Goal: Task Accomplishment & Management: Manage account settings

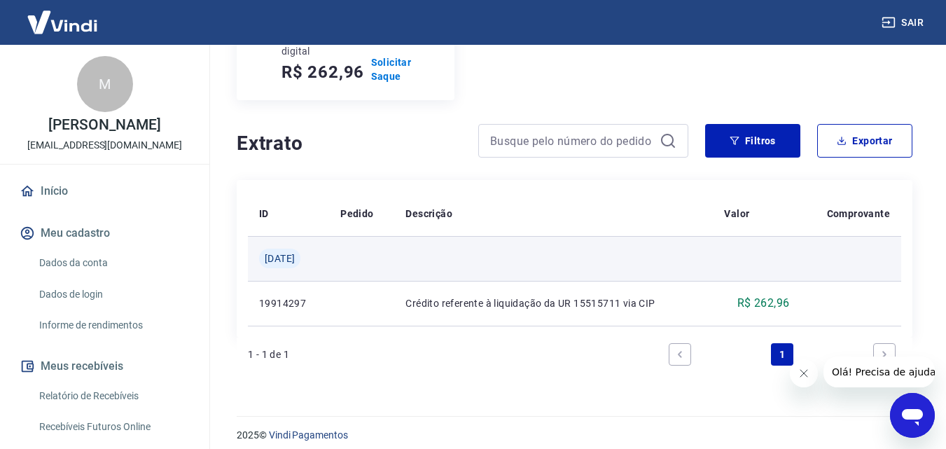
scroll to position [225, 0]
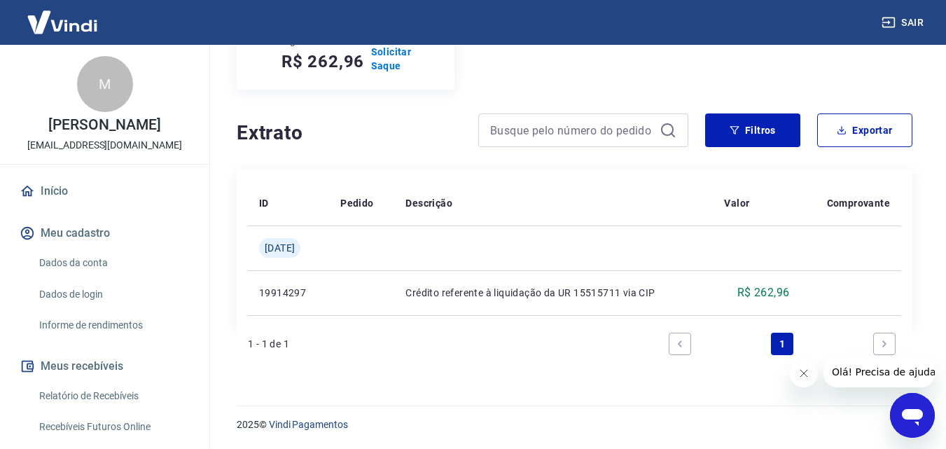
click at [885, 342] on icon "Next page" at bounding box center [884, 344] width 10 height 10
click at [883, 344] on icon "Next page" at bounding box center [884, 344] width 10 height 10
click at [680, 348] on icon "Previous page" at bounding box center [680, 344] width 10 height 10
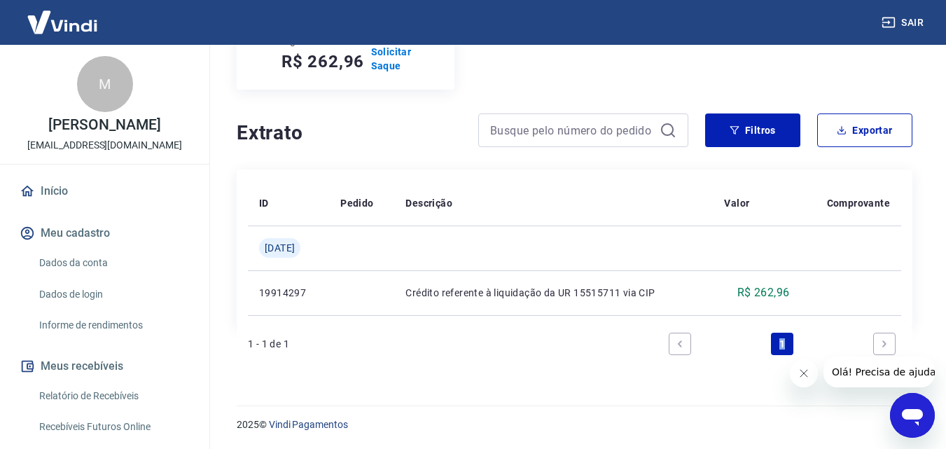
click at [680, 348] on icon "Previous page" at bounding box center [680, 344] width 10 height 10
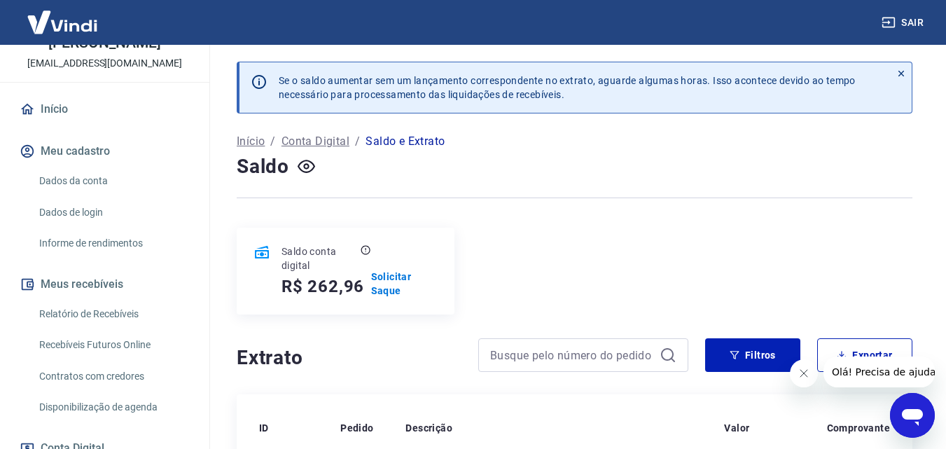
scroll to position [70, 0]
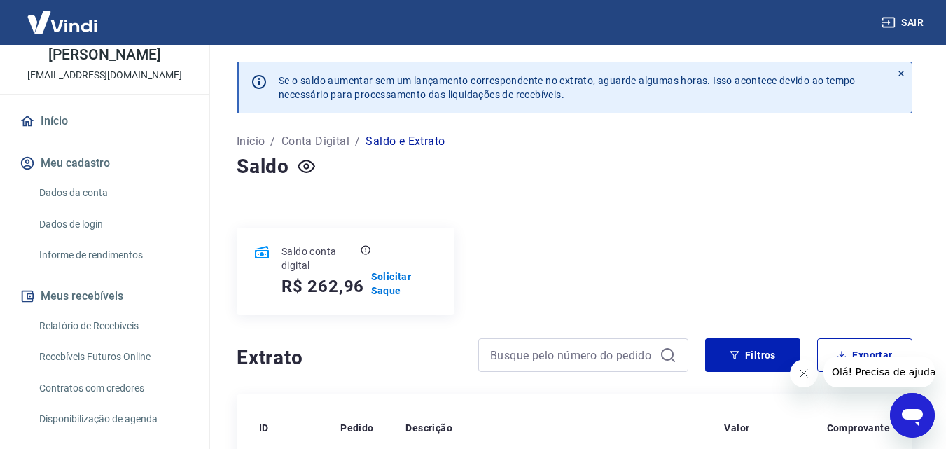
click at [114, 293] on button "Meus recebíveis" at bounding box center [105, 296] width 176 height 31
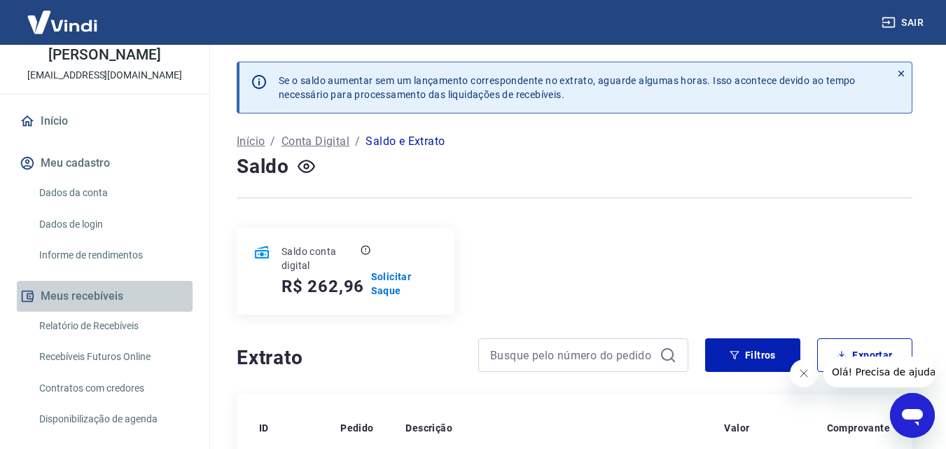
click at [114, 297] on button "Meus recebíveis" at bounding box center [105, 296] width 176 height 31
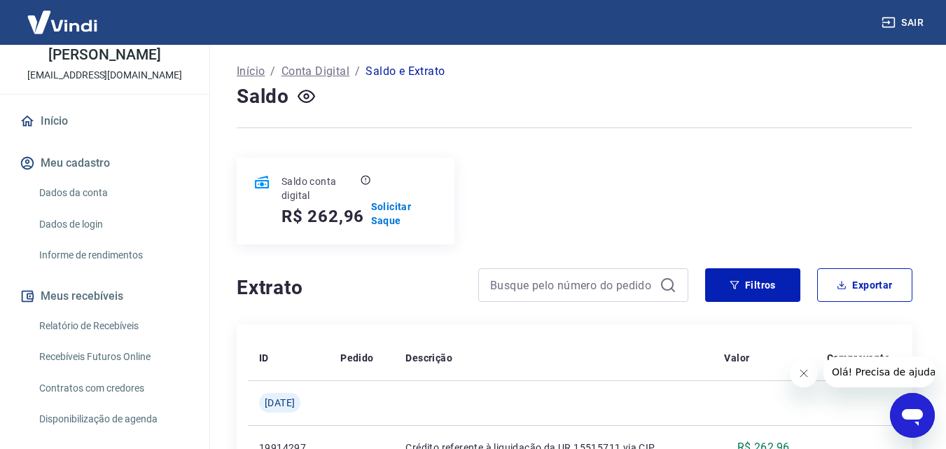
click at [258, 68] on p "Início" at bounding box center [251, 71] width 28 height 17
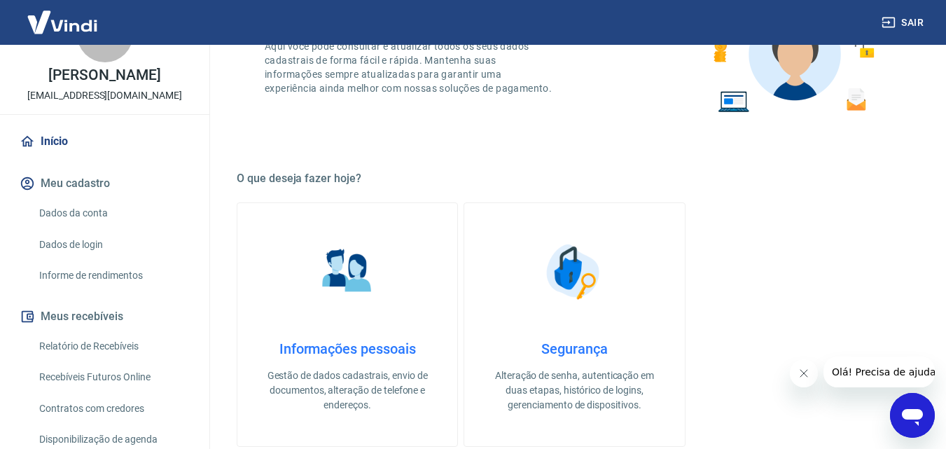
scroll to position [2, 0]
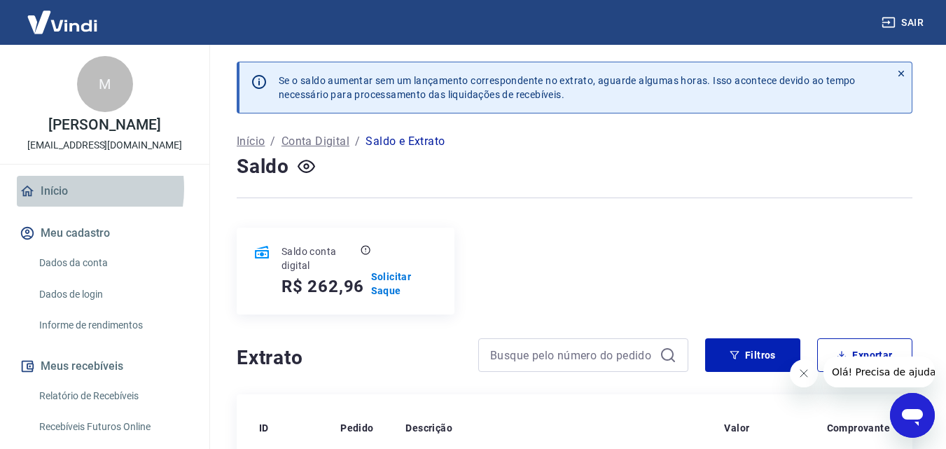
click at [60, 188] on link "Início" at bounding box center [105, 191] width 176 height 31
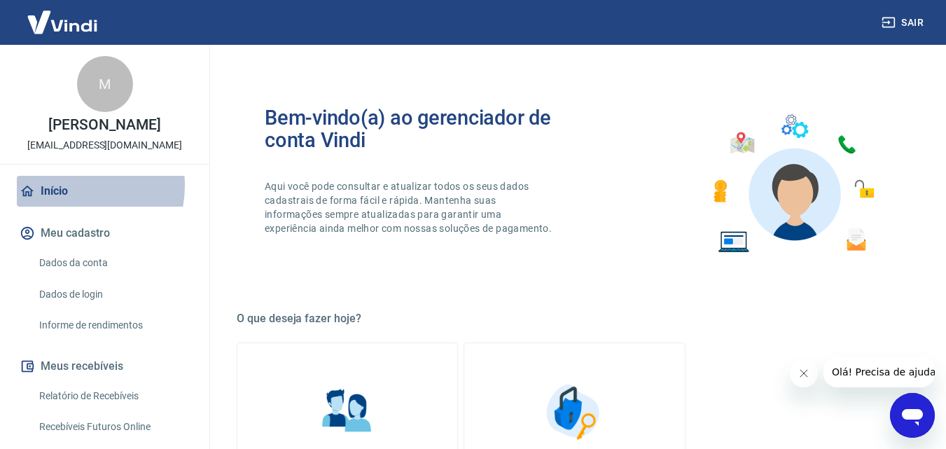
click at [68, 185] on link "Início" at bounding box center [105, 191] width 176 height 31
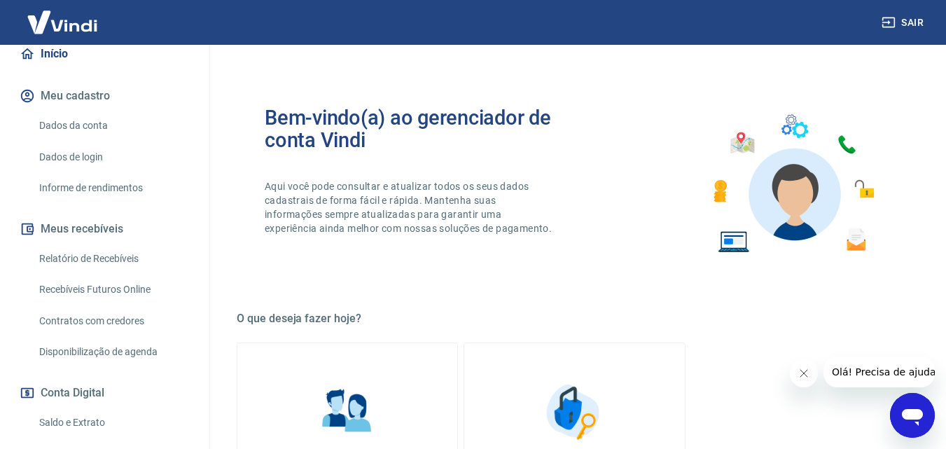
scroll to position [280, 0]
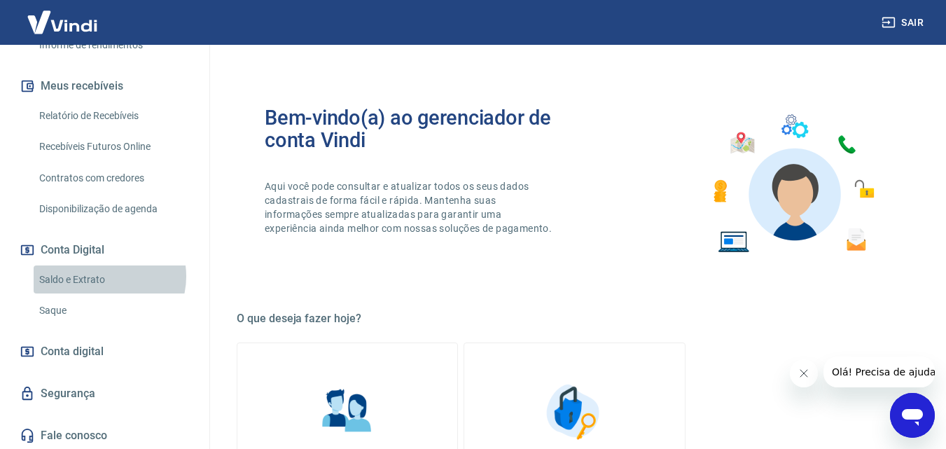
click at [108, 276] on link "Saldo e Extrato" at bounding box center [113, 279] width 159 height 29
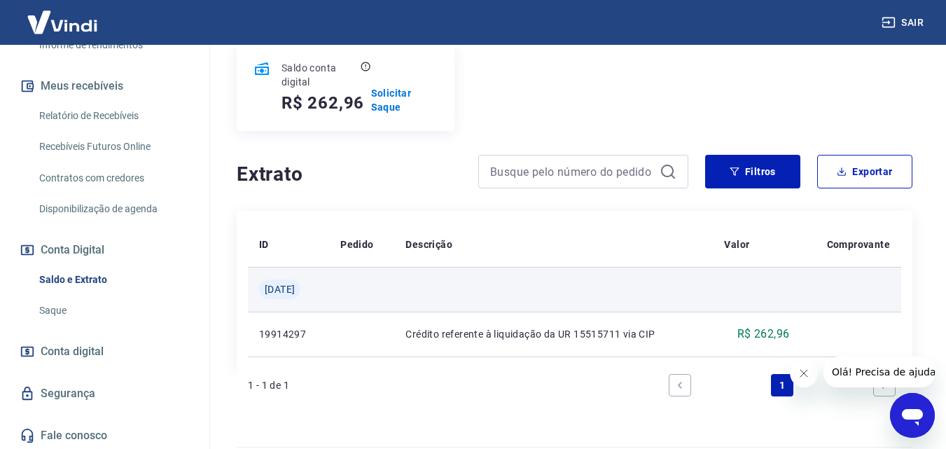
scroll to position [225, 0]
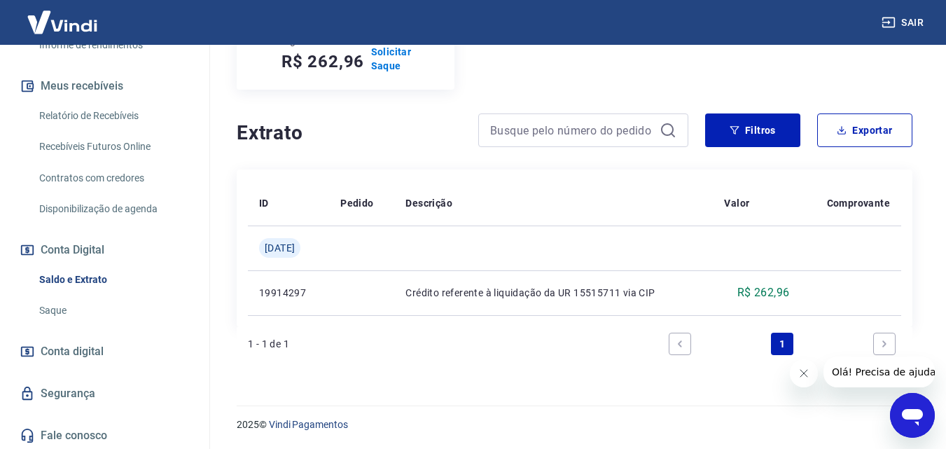
click at [678, 339] on icon "Previous page" at bounding box center [680, 344] width 10 height 10
click at [880, 346] on icon "Next page" at bounding box center [884, 344] width 10 height 10
click at [880, 345] on icon "Next page" at bounding box center [884, 344] width 10 height 10
click at [880, 344] on icon "Next page" at bounding box center [884, 344] width 10 height 10
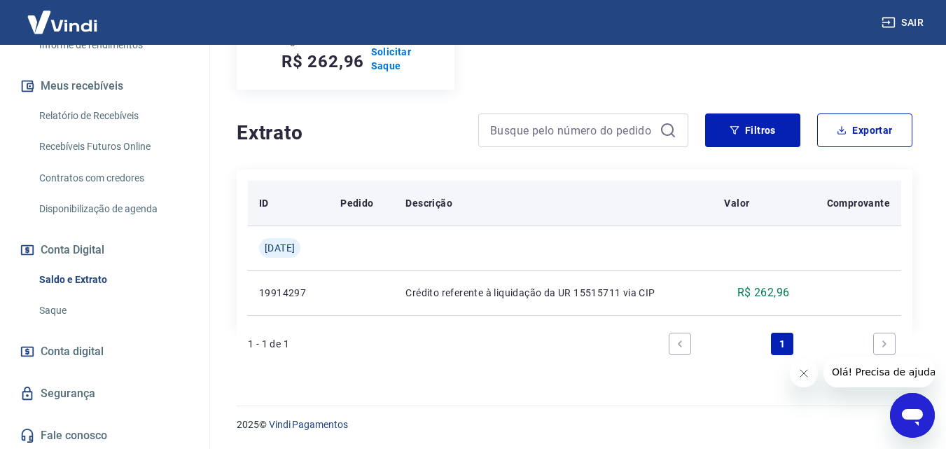
click at [372, 200] on p "Pedido" at bounding box center [356, 203] width 33 height 14
click at [416, 201] on p "Descrição" at bounding box center [428, 203] width 47 height 14
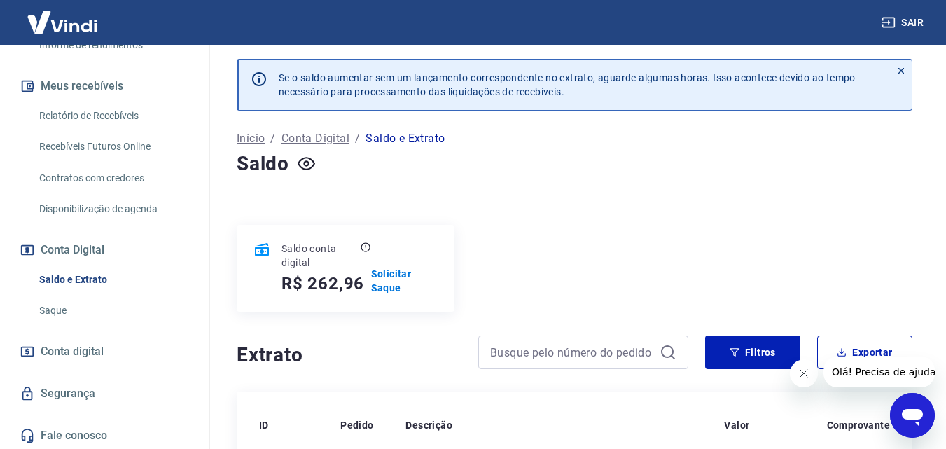
scroll to position [0, 0]
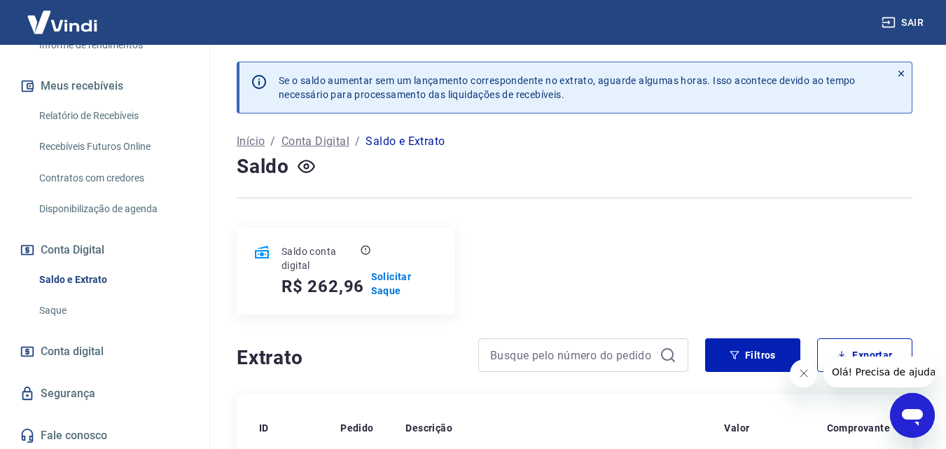
click at [251, 146] on p "Início" at bounding box center [251, 141] width 28 height 17
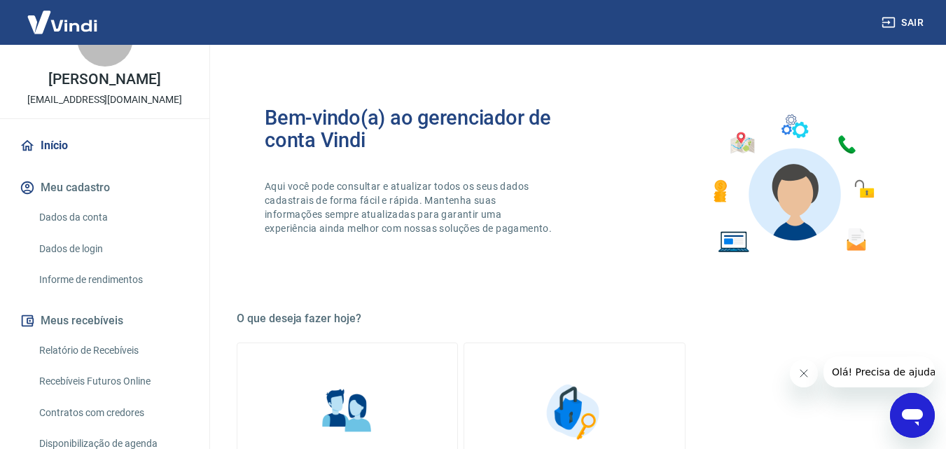
scroll to position [70, 0]
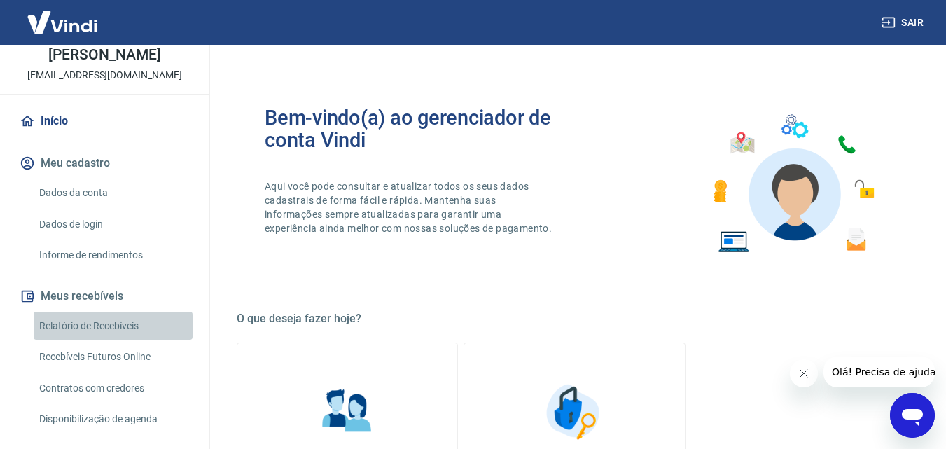
click at [132, 317] on link "Relatório de Recebíveis" at bounding box center [113, 325] width 159 height 29
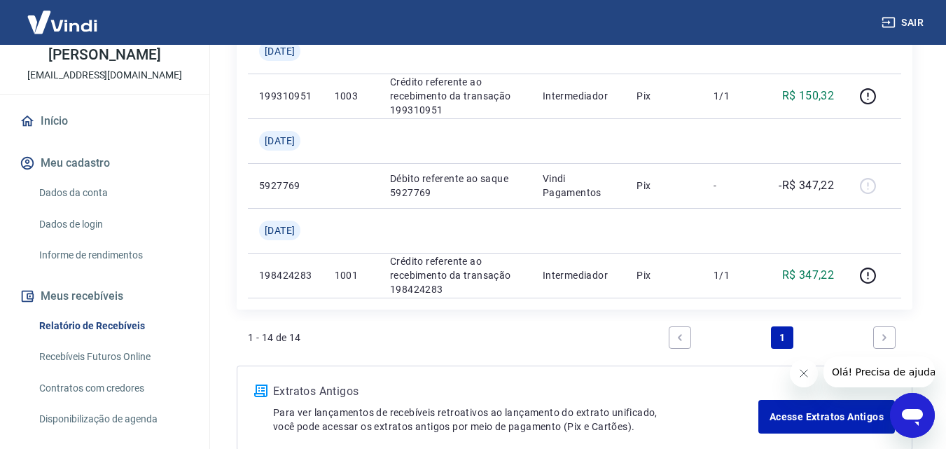
scroll to position [1226, 0]
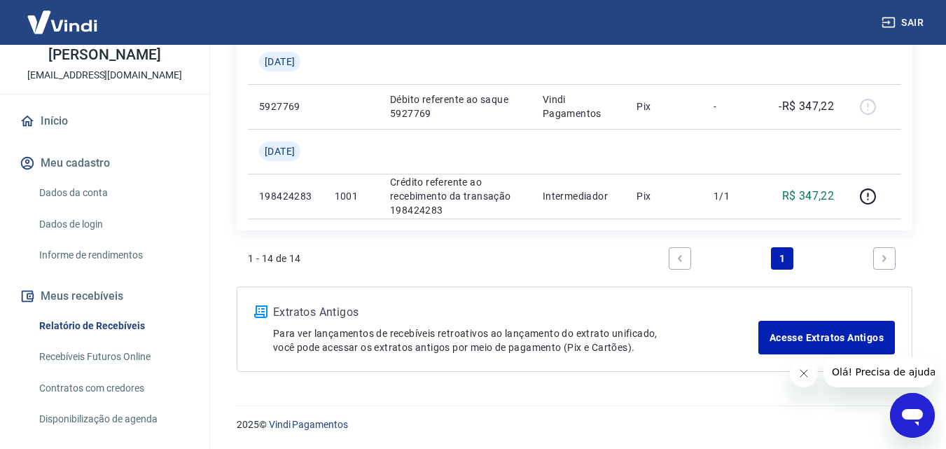
click at [887, 261] on icon "Next page" at bounding box center [884, 258] width 10 height 10
click at [883, 258] on icon "Next page" at bounding box center [884, 258] width 10 height 10
click at [887, 254] on icon "Next page" at bounding box center [884, 258] width 10 height 10
click at [885, 260] on icon "Next page" at bounding box center [884, 258] width 10 height 10
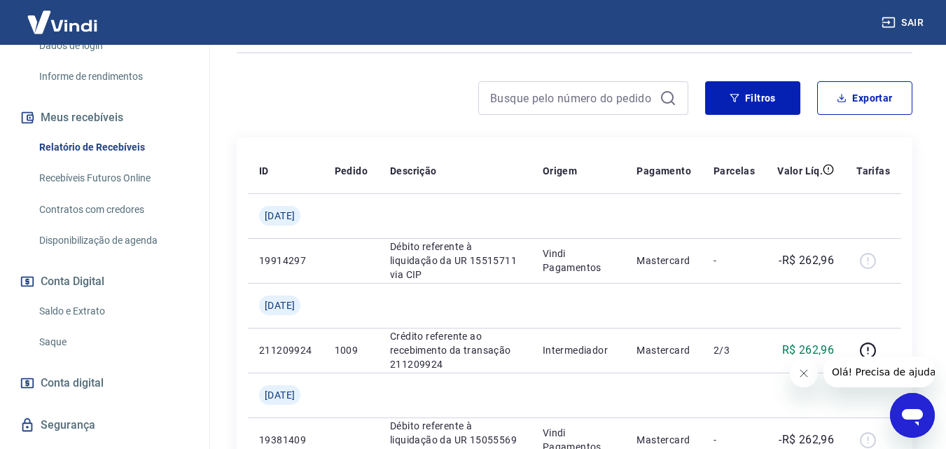
scroll to position [282, 0]
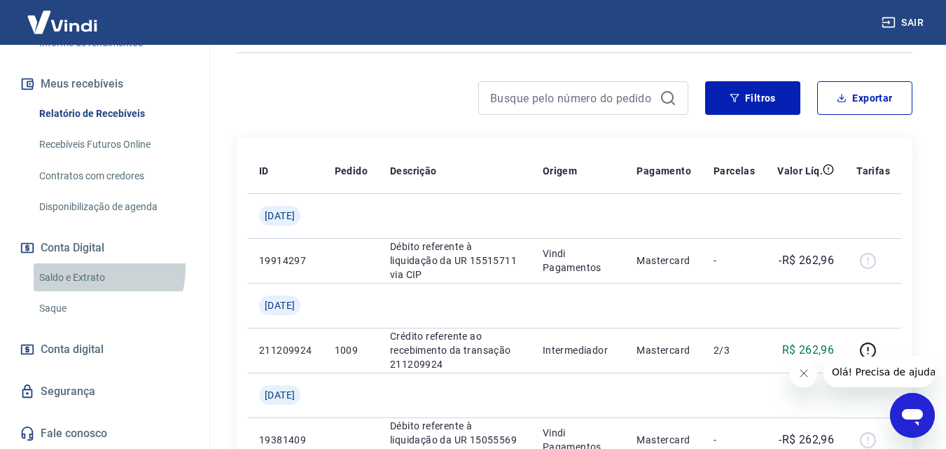
click at [93, 268] on link "Saldo e Extrato" at bounding box center [113, 277] width 159 height 29
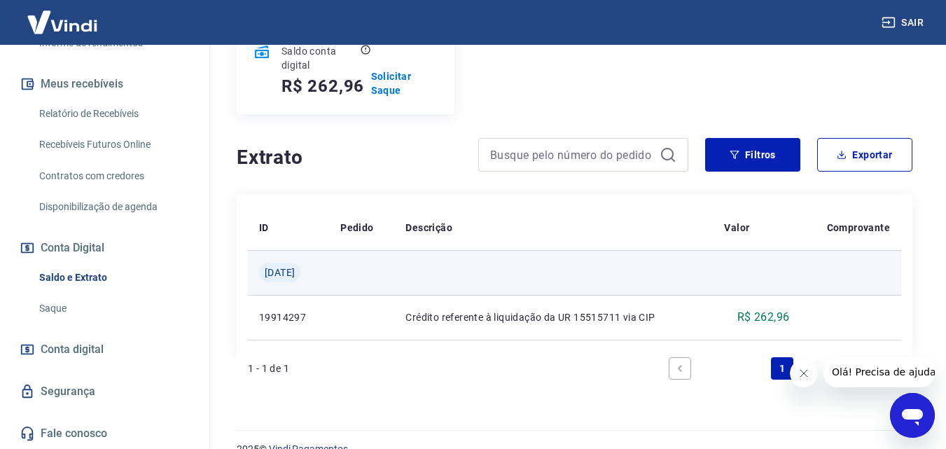
scroll to position [225, 0]
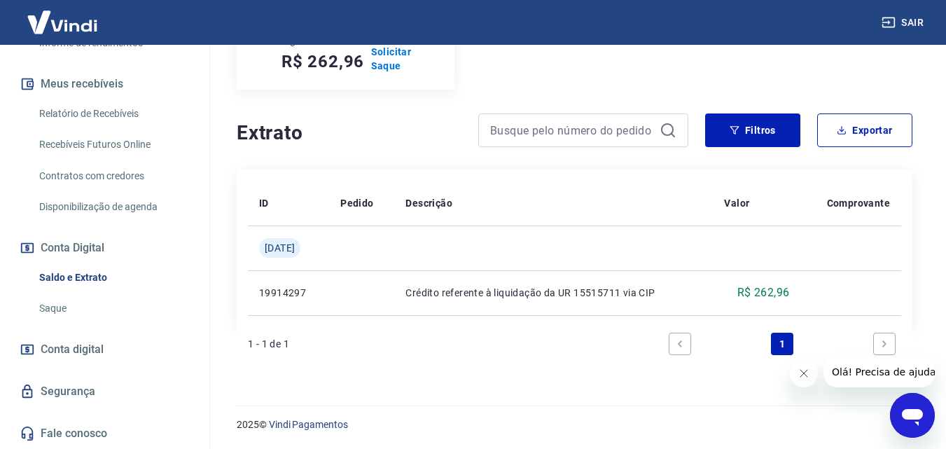
click at [119, 301] on link "Saque" at bounding box center [113, 308] width 159 height 29
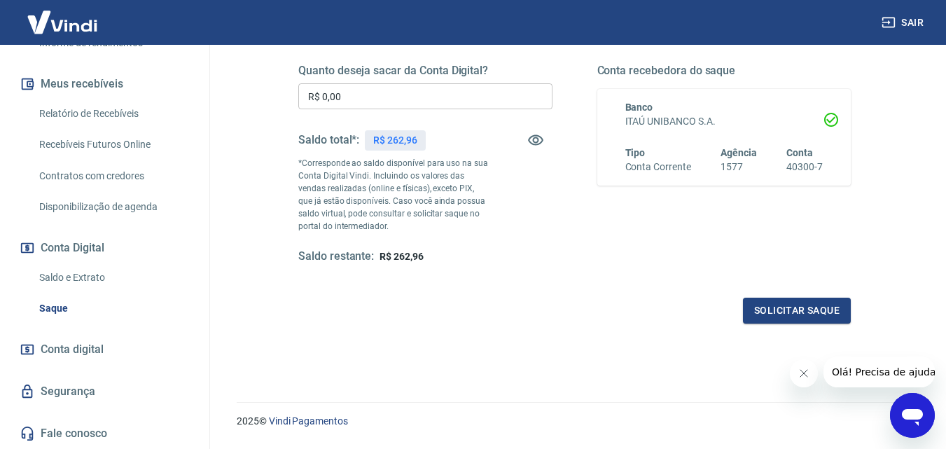
scroll to position [186, 0]
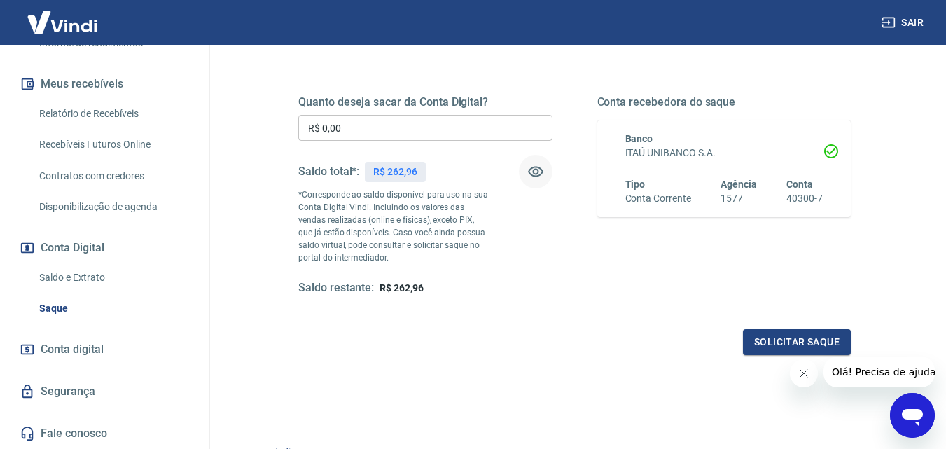
click at [538, 169] on icon "button" at bounding box center [535, 171] width 17 height 17
click at [538, 169] on icon "button" at bounding box center [535, 171] width 15 height 13
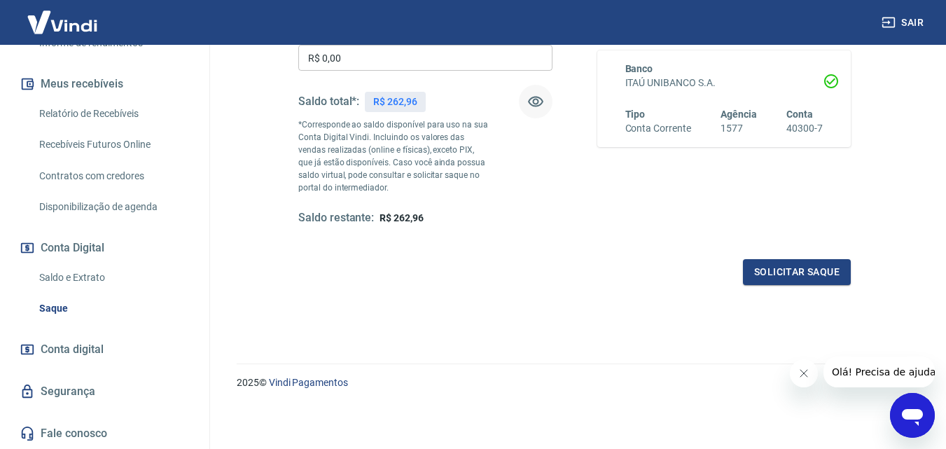
click at [107, 344] on link "Conta digital" at bounding box center [105, 349] width 176 height 31
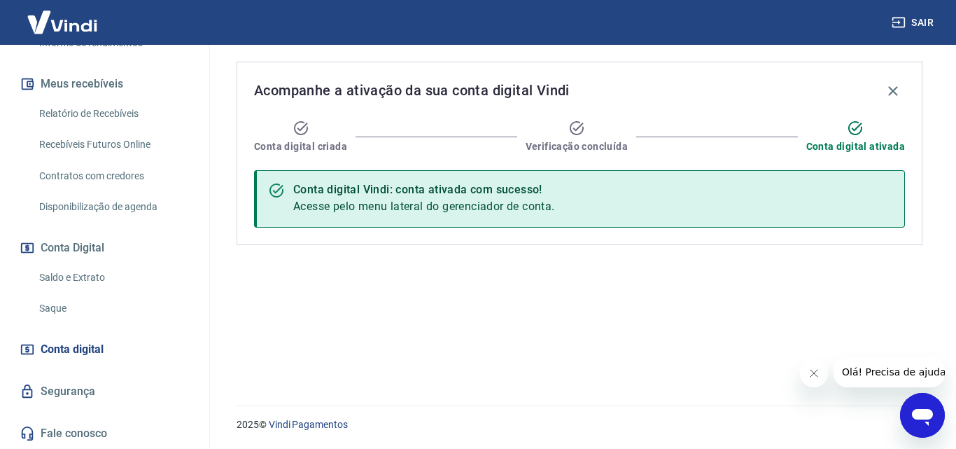
click at [97, 301] on link "Saque" at bounding box center [113, 308] width 159 height 29
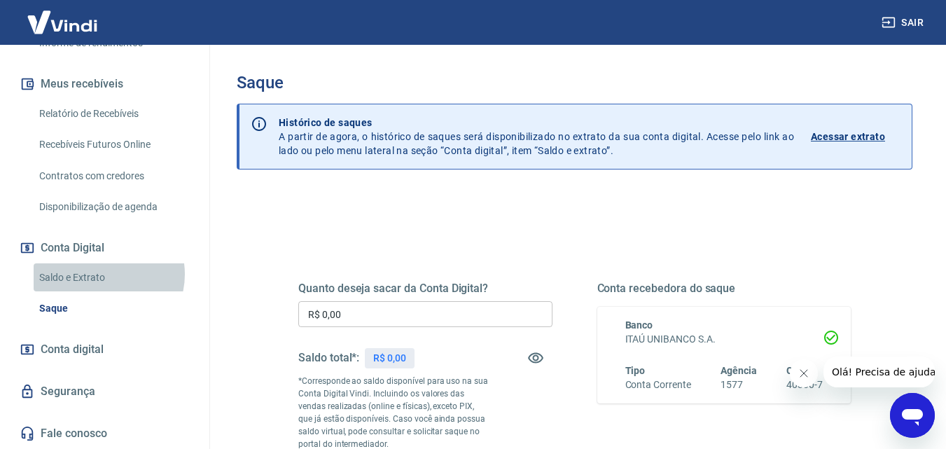
click at [101, 274] on link "Saldo e Extrato" at bounding box center [113, 277] width 159 height 29
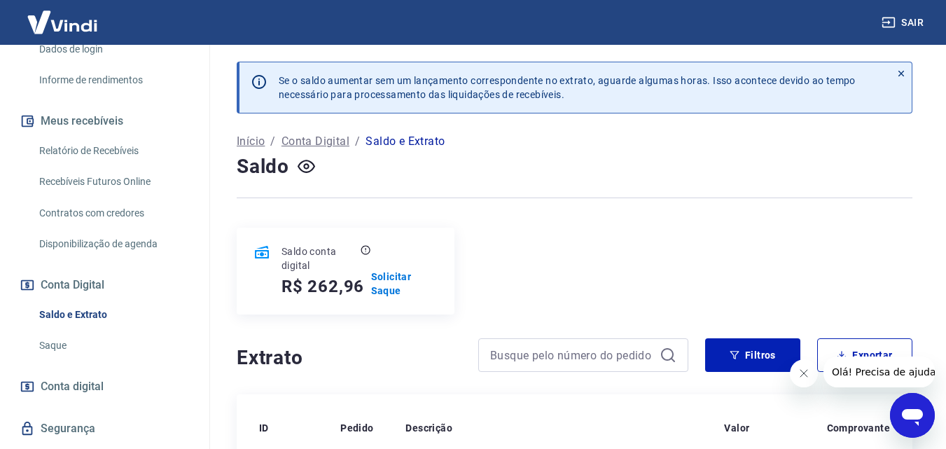
scroll to position [212, 0]
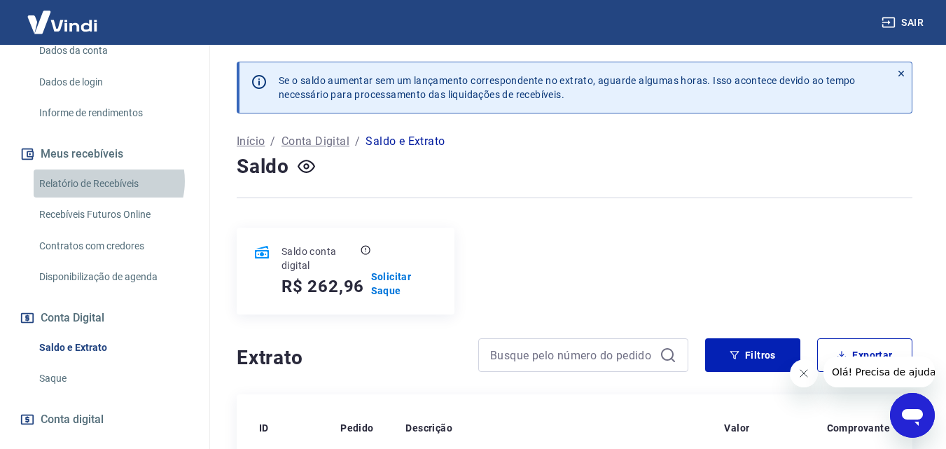
click at [107, 181] on link "Relatório de Recebíveis" at bounding box center [113, 183] width 159 height 29
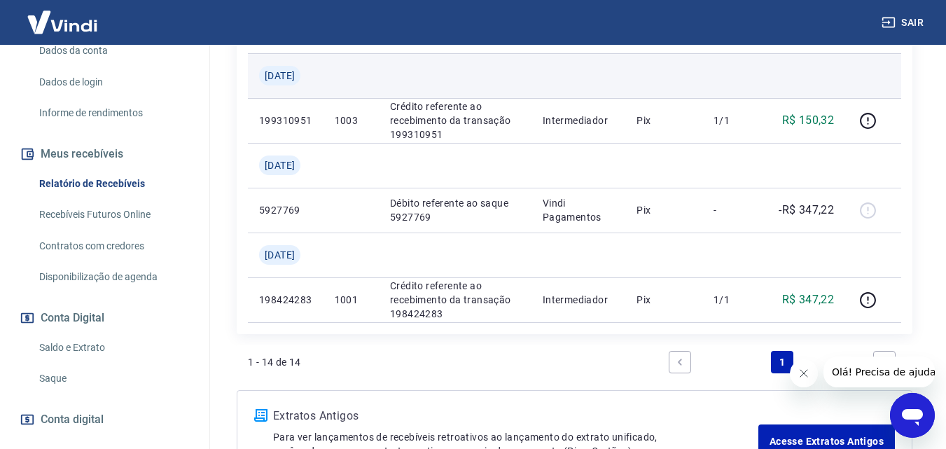
scroll to position [1190, 0]
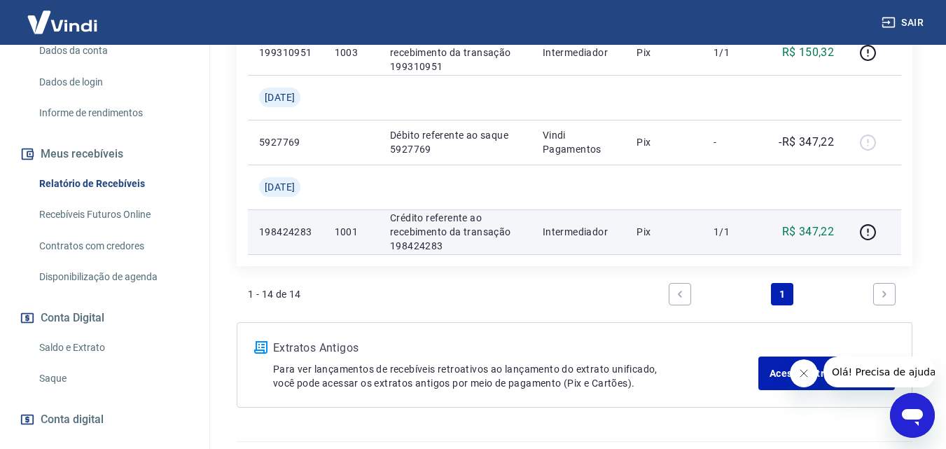
click at [809, 230] on p "R$ 347,22" at bounding box center [808, 231] width 52 height 17
click at [867, 233] on icon "button" at bounding box center [867, 231] width 17 height 17
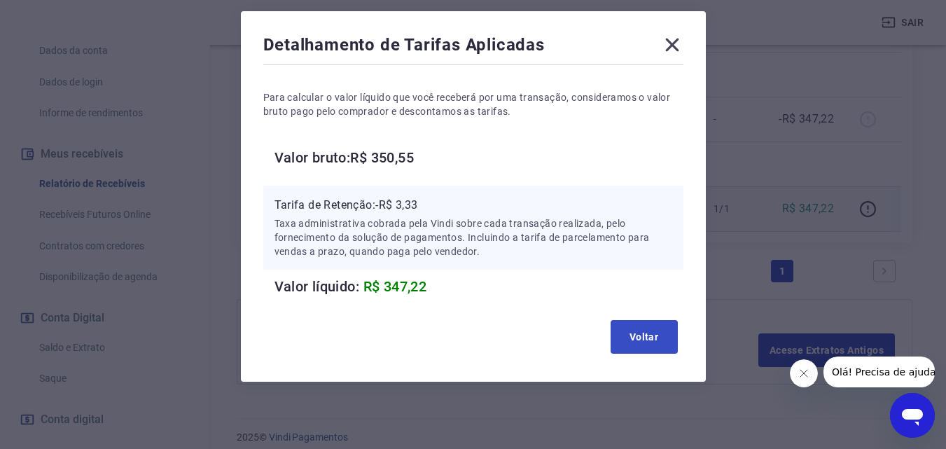
scroll to position [1226, 0]
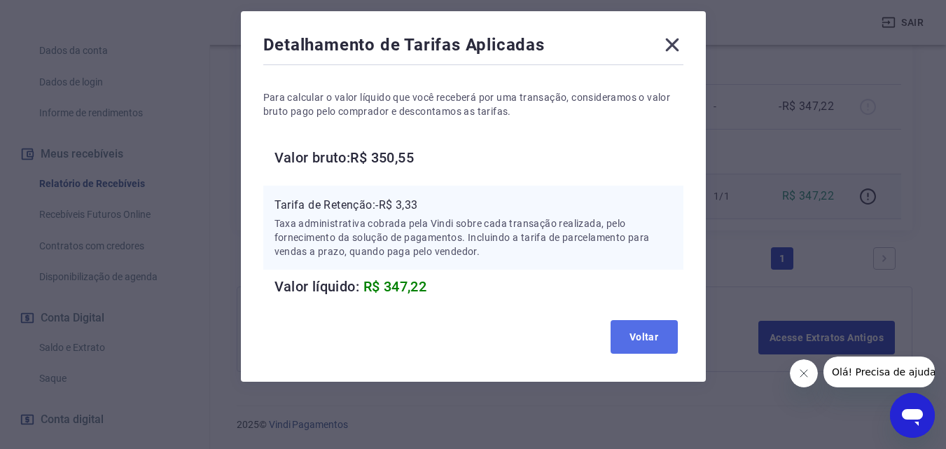
click at [616, 322] on button "Voltar" at bounding box center [643, 337] width 67 height 34
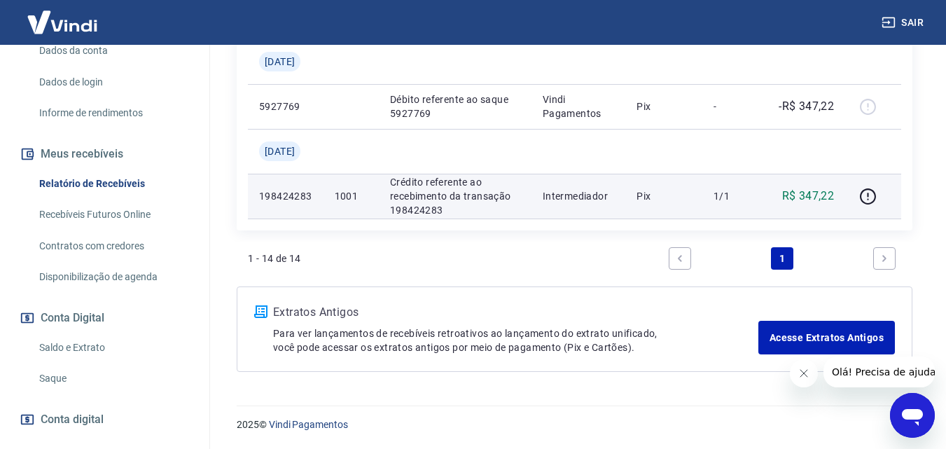
click at [800, 200] on p "R$ 347,22" at bounding box center [808, 196] width 52 height 17
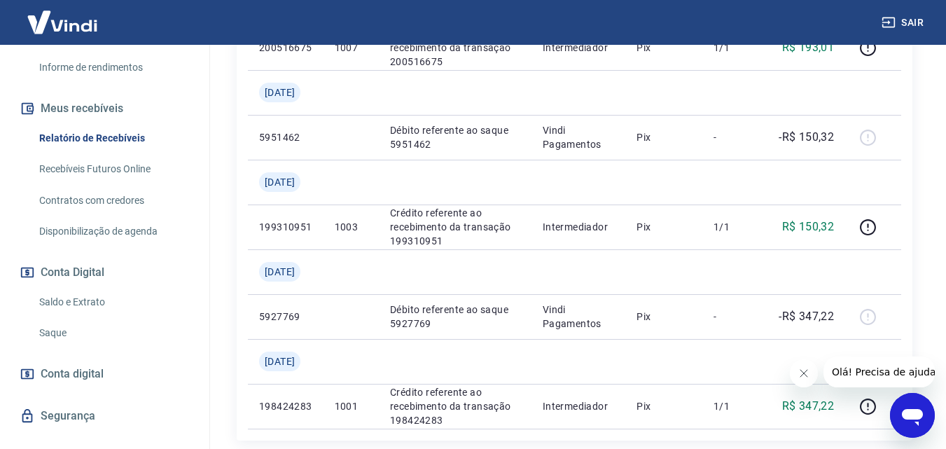
scroll to position [282, 0]
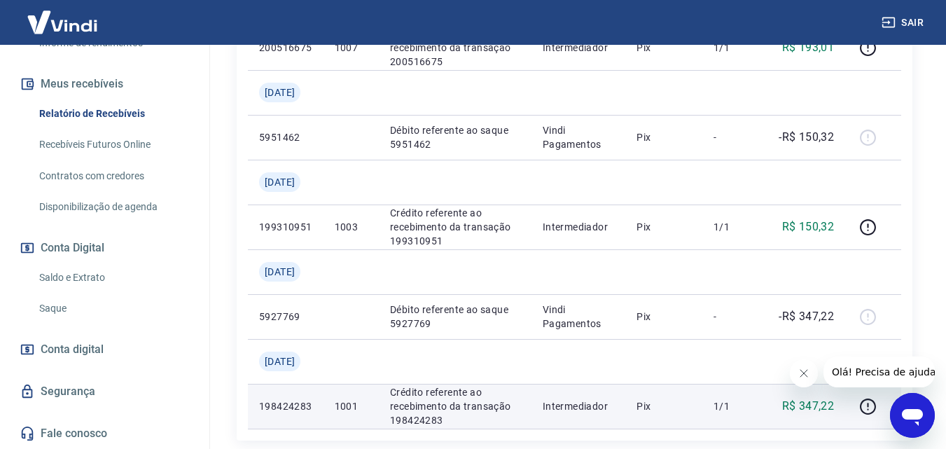
click at [312, 407] on p "198424283" at bounding box center [285, 406] width 53 height 14
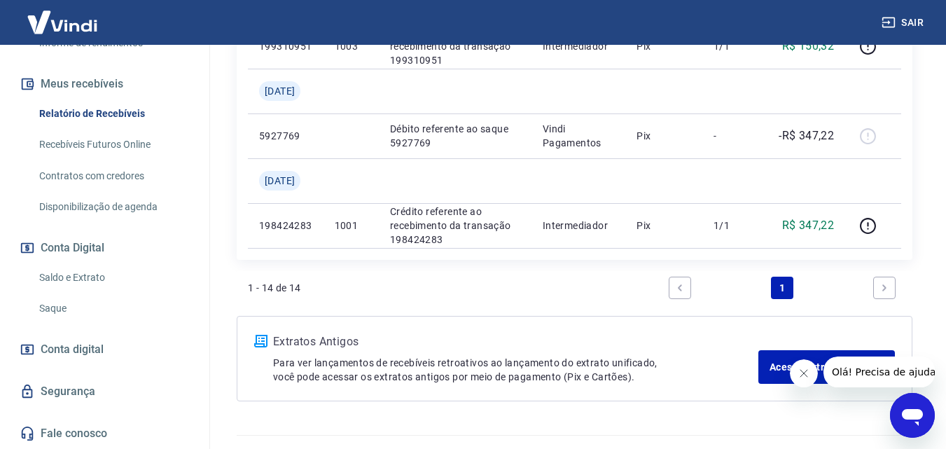
scroll to position [1226, 0]
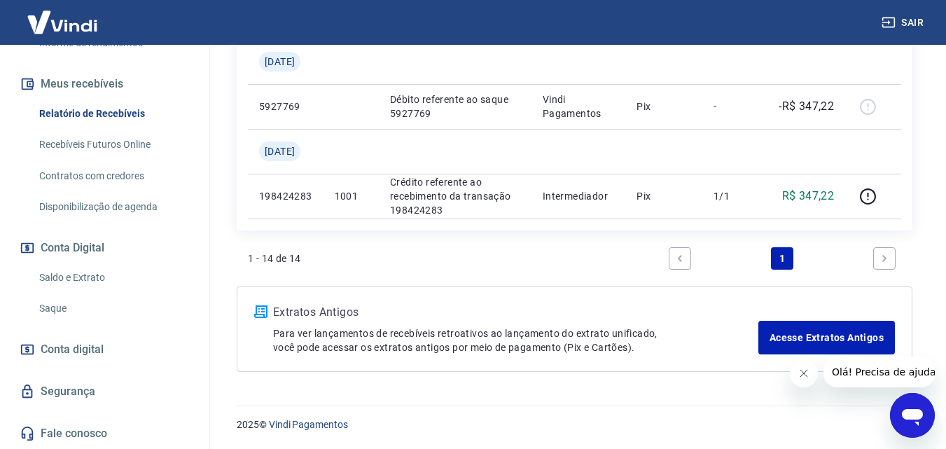
click at [81, 305] on link "Saque" at bounding box center [113, 308] width 159 height 29
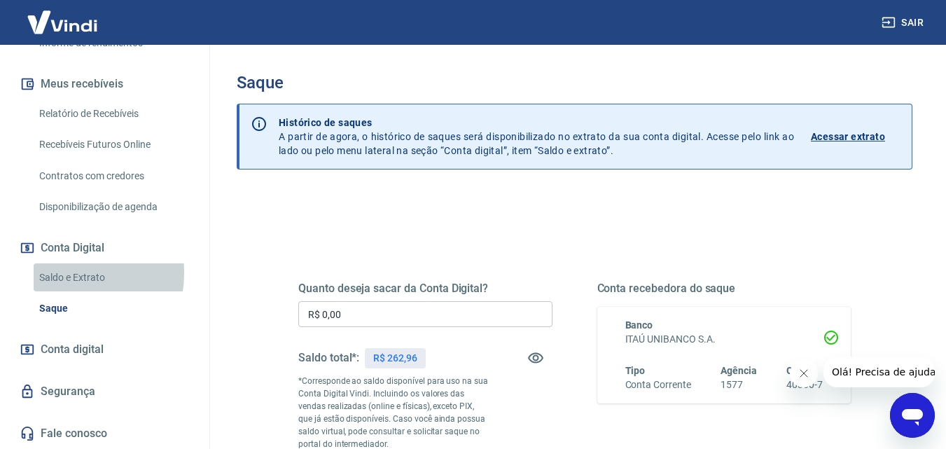
click at [58, 272] on link "Saldo e Extrato" at bounding box center [113, 277] width 159 height 29
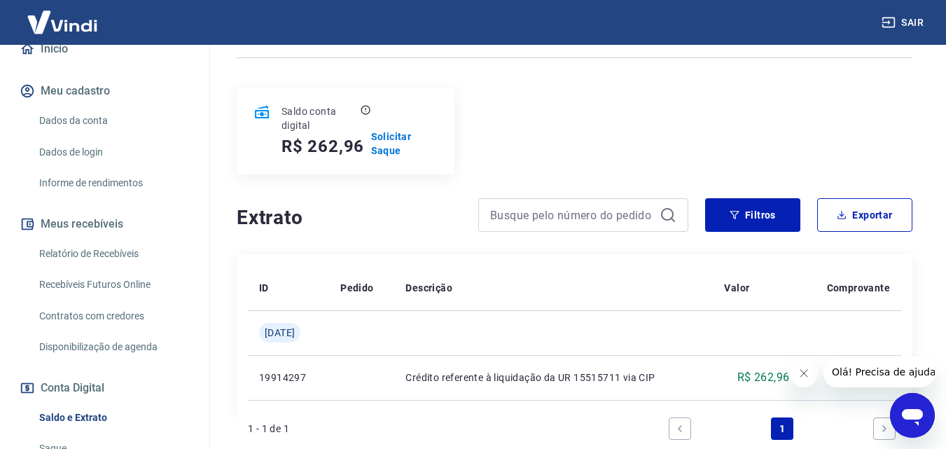
scroll to position [2, 0]
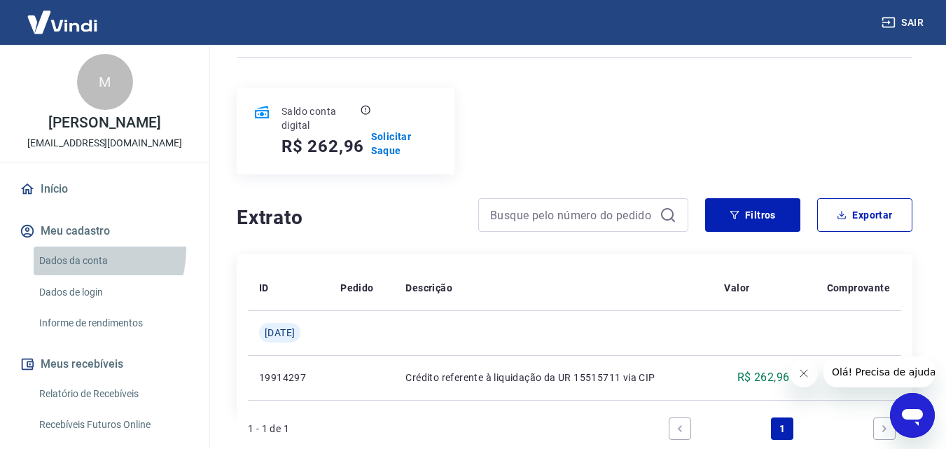
click at [85, 250] on link "Dados da conta" at bounding box center [113, 260] width 159 height 29
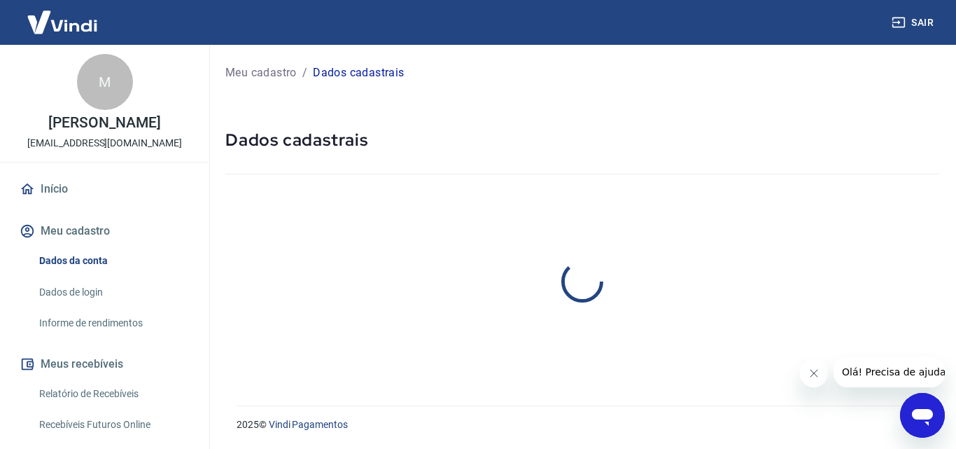
select select "SP"
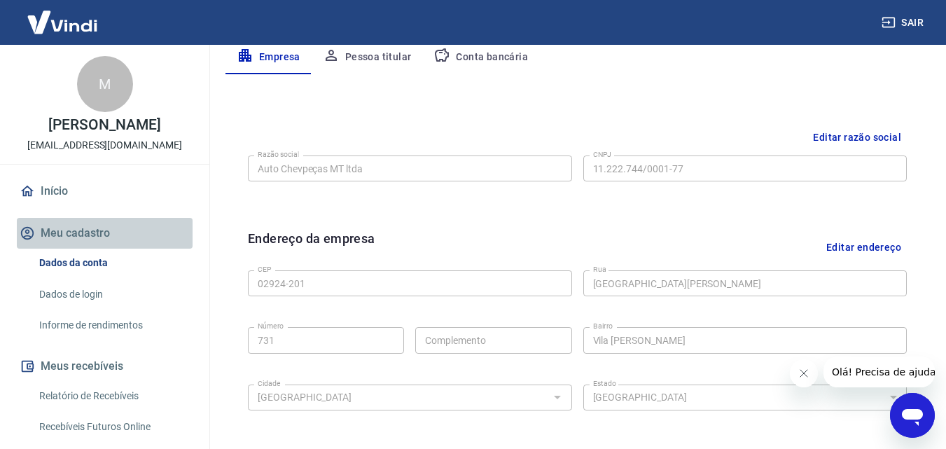
click at [110, 240] on button "Meu cadastro" at bounding box center [105, 233] width 176 height 31
click at [100, 231] on button "Meu cadastro" at bounding box center [105, 233] width 176 height 31
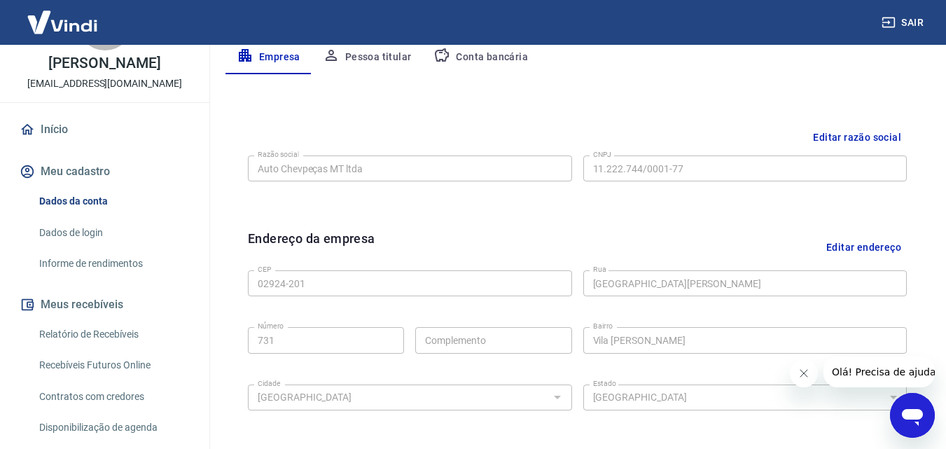
scroll to position [140, 0]
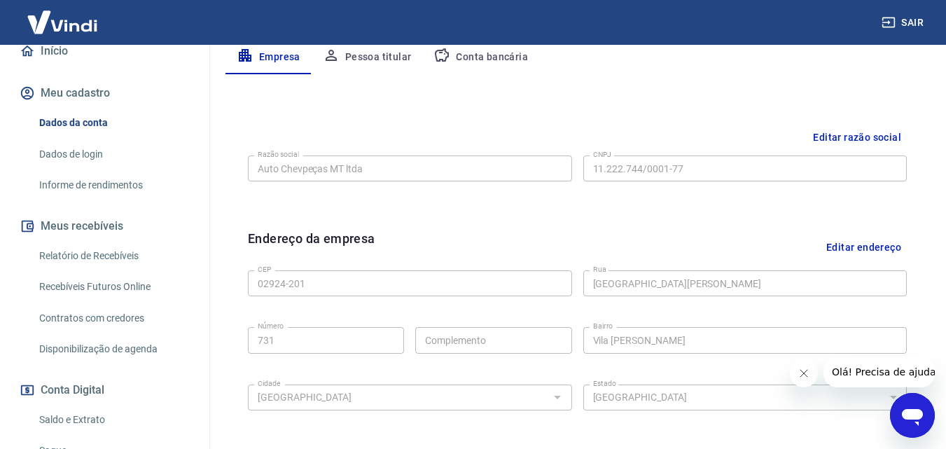
click at [85, 224] on button "Meus recebíveis" at bounding box center [105, 226] width 176 height 31
click at [95, 224] on button "Meus recebíveis" at bounding box center [105, 226] width 176 height 31
click at [97, 258] on link "Relatório de Recebíveis" at bounding box center [113, 255] width 159 height 29
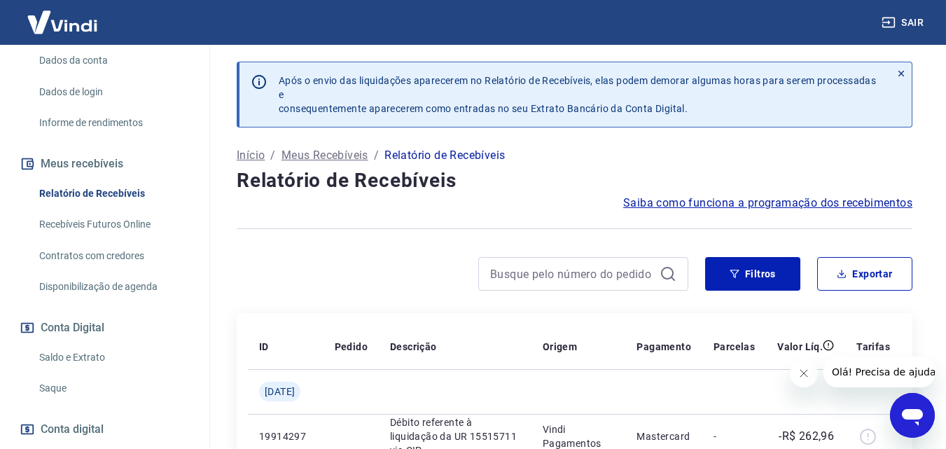
scroll to position [282, 0]
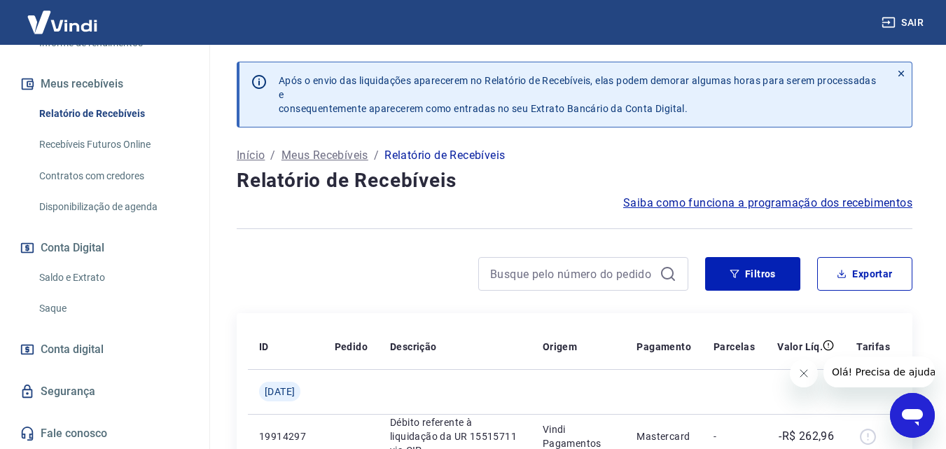
click at [106, 299] on link "Saque" at bounding box center [113, 308] width 159 height 29
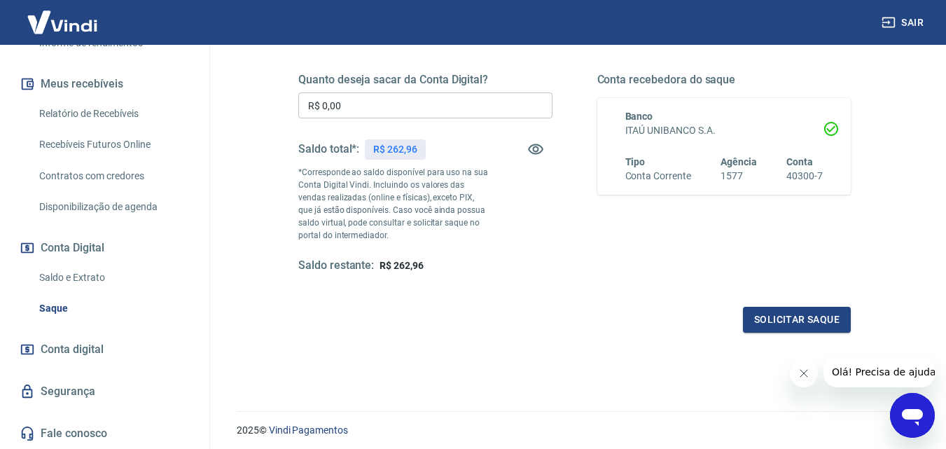
scroll to position [116, 0]
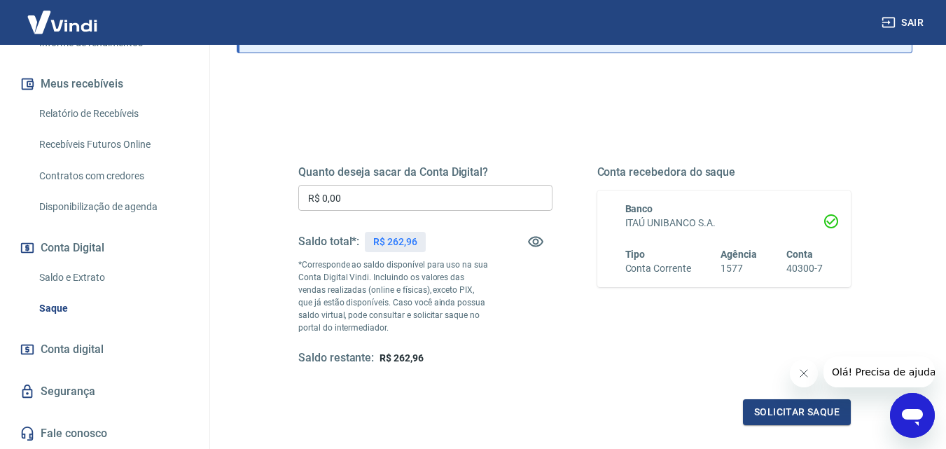
click at [408, 241] on p "R$ 262,96" at bounding box center [395, 241] width 44 height 15
click at [426, 199] on input "R$ 0,00" at bounding box center [425, 198] width 254 height 26
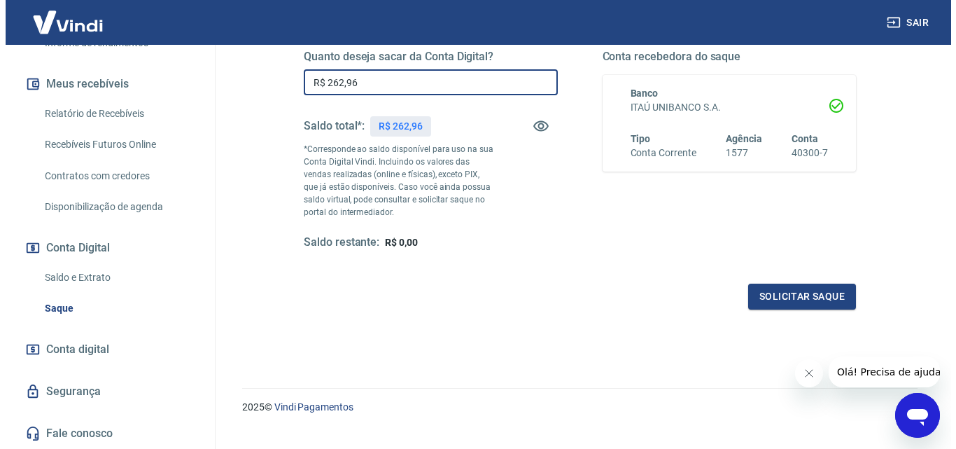
scroll to position [256, 0]
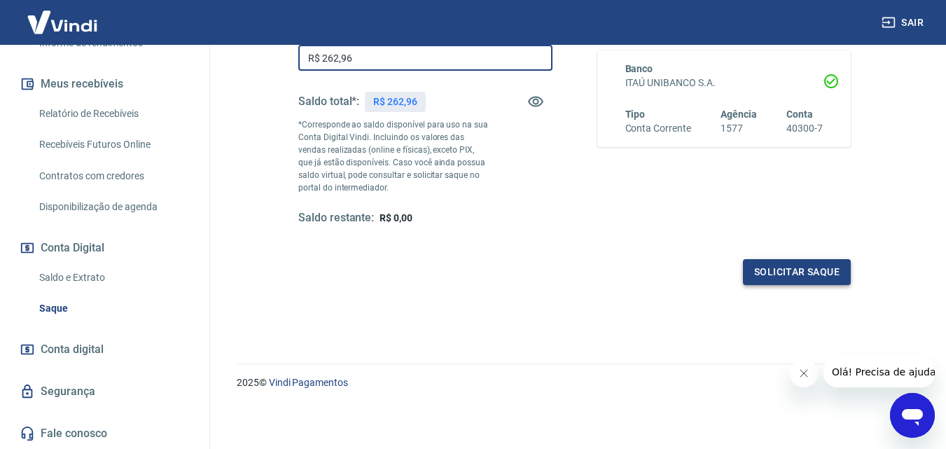
type input "R$ 262,96"
click at [768, 277] on button "Solicitar saque" at bounding box center [797, 272] width 108 height 26
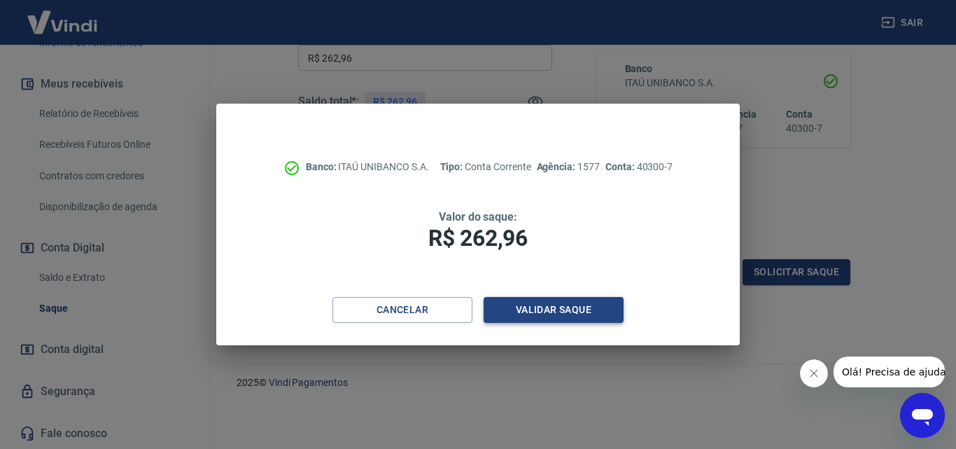
click at [579, 315] on button "Validar saque" at bounding box center [554, 310] width 140 height 26
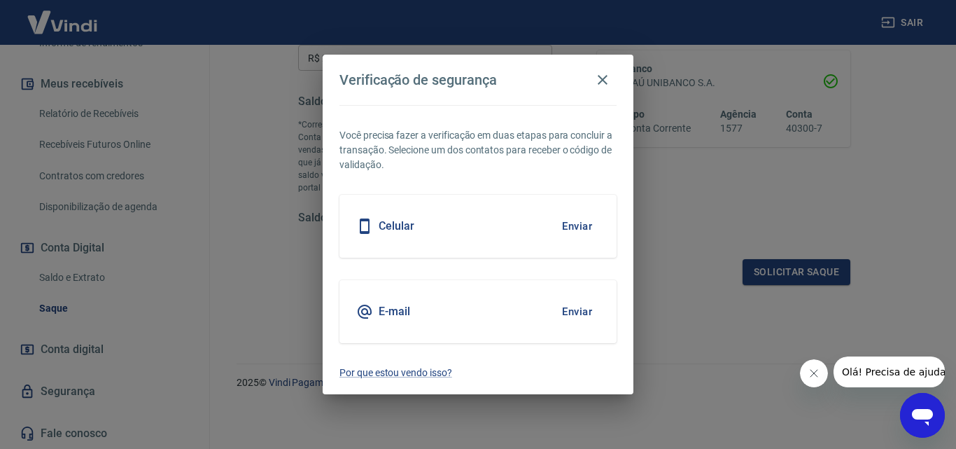
click at [552, 229] on div "Celular Enviar" at bounding box center [477, 226] width 277 height 63
click at [578, 227] on button "Enviar" at bounding box center [576, 225] width 45 height 29
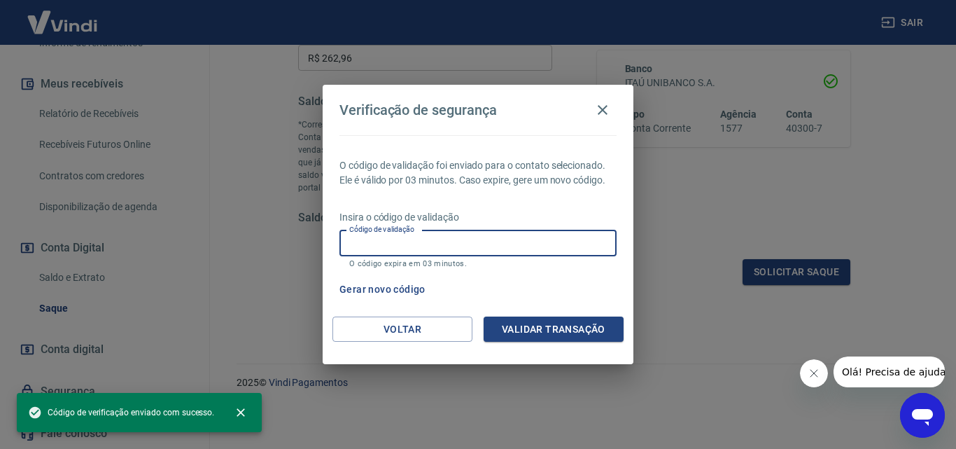
click at [522, 237] on input "Código de validação" at bounding box center [477, 243] width 277 height 26
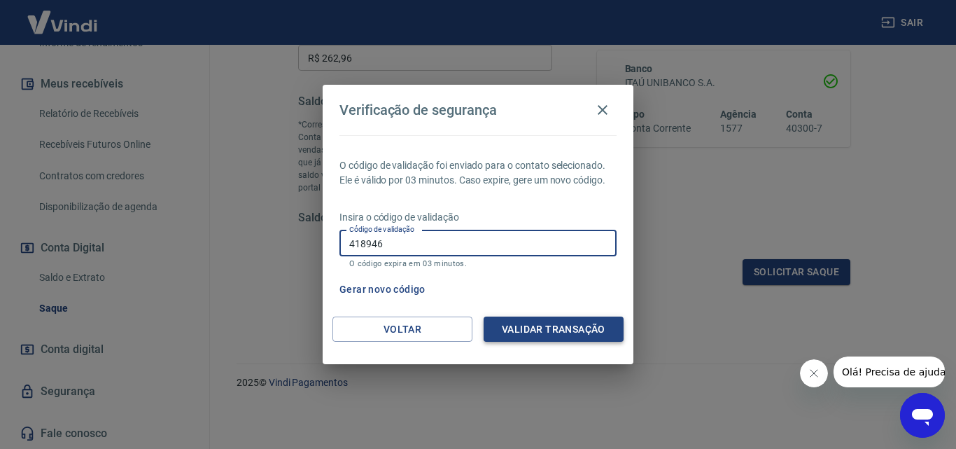
type input "418946"
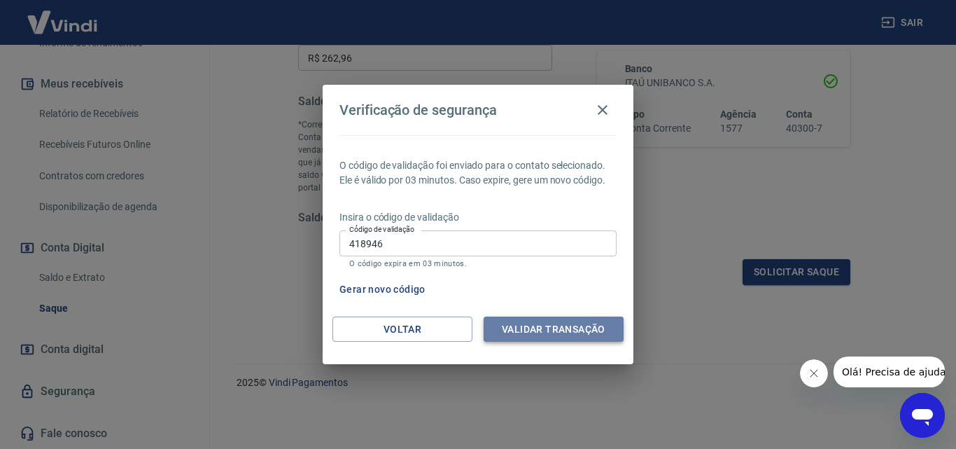
click at [559, 332] on button "Validar transação" at bounding box center [554, 329] width 140 height 26
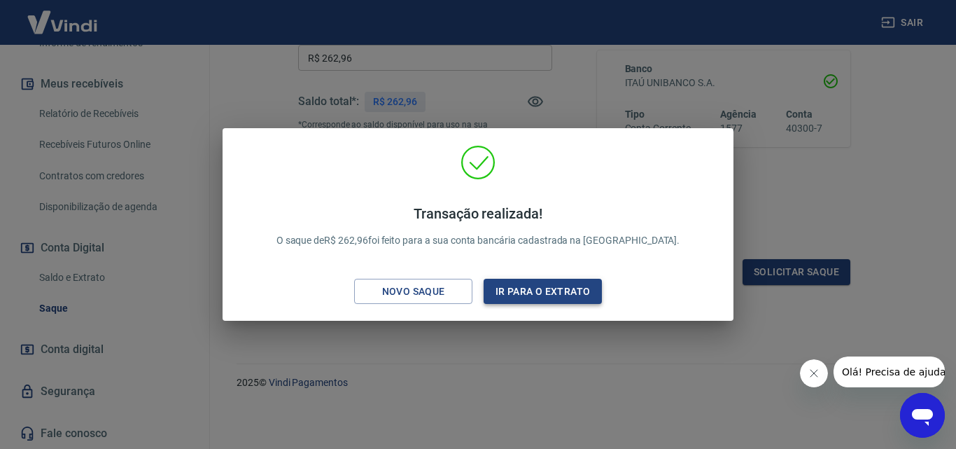
click at [554, 281] on button "Ir para o extrato" at bounding box center [543, 292] width 118 height 26
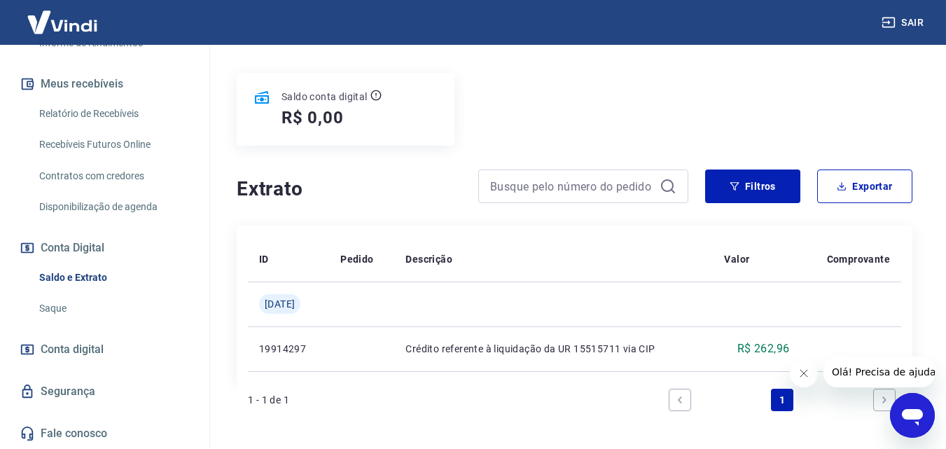
scroll to position [211, 0]
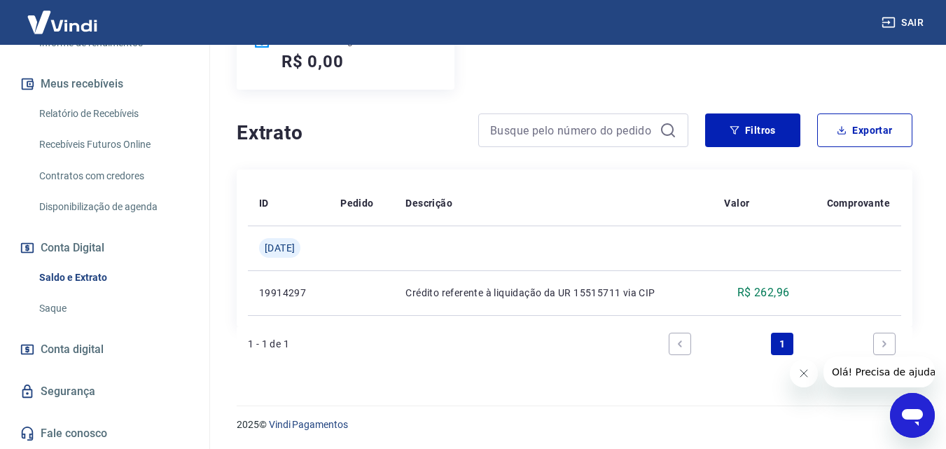
click at [680, 346] on icon "Previous page" at bounding box center [680, 344] width 10 height 10
click at [883, 339] on icon "Next page" at bounding box center [884, 344] width 10 height 10
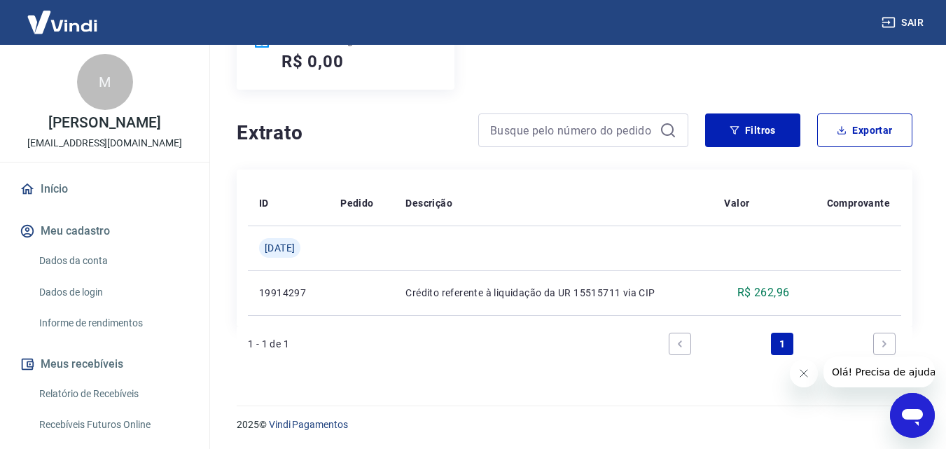
scroll to position [0, 0]
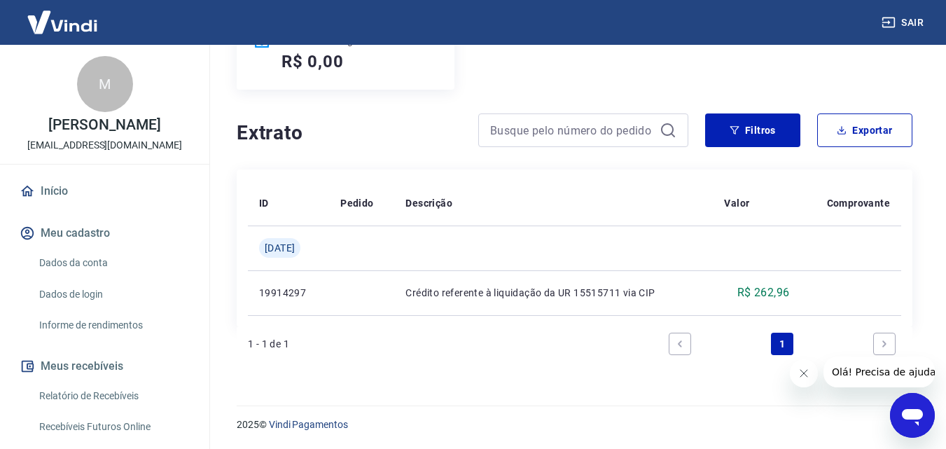
click at [100, 227] on button "Meu cadastro" at bounding box center [105, 233] width 176 height 31
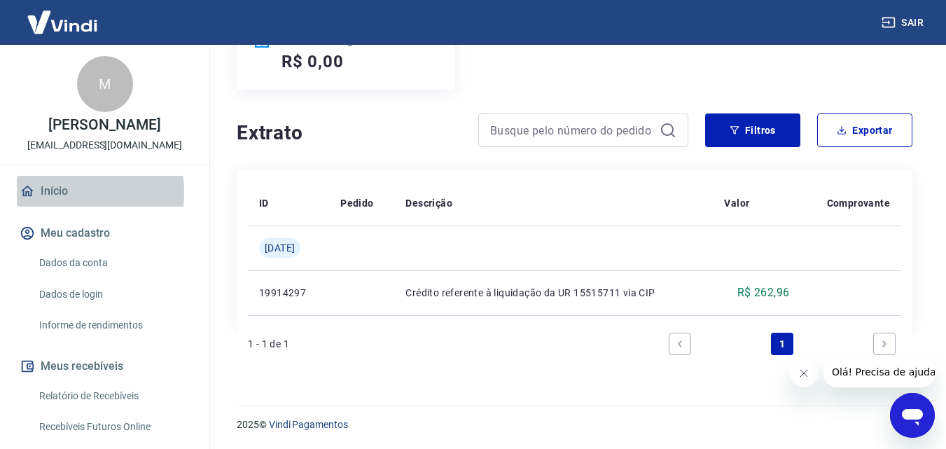
click at [57, 192] on link "Início" at bounding box center [105, 191] width 176 height 31
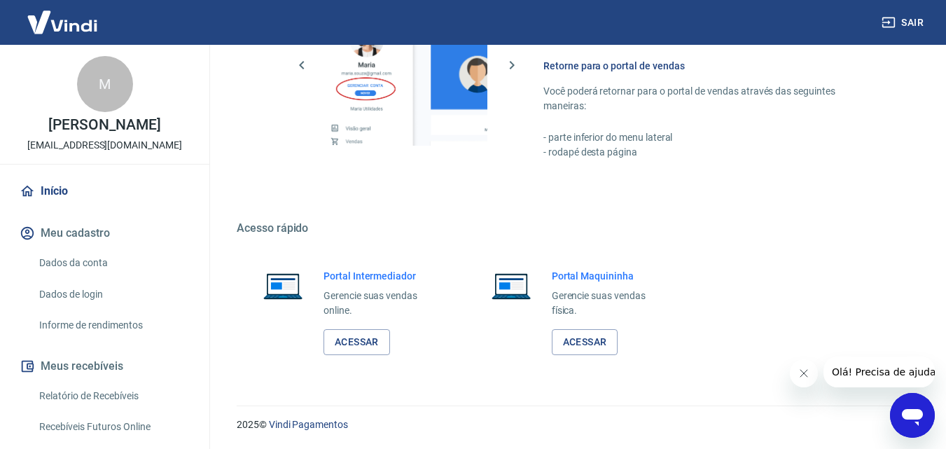
scroll to position [350, 0]
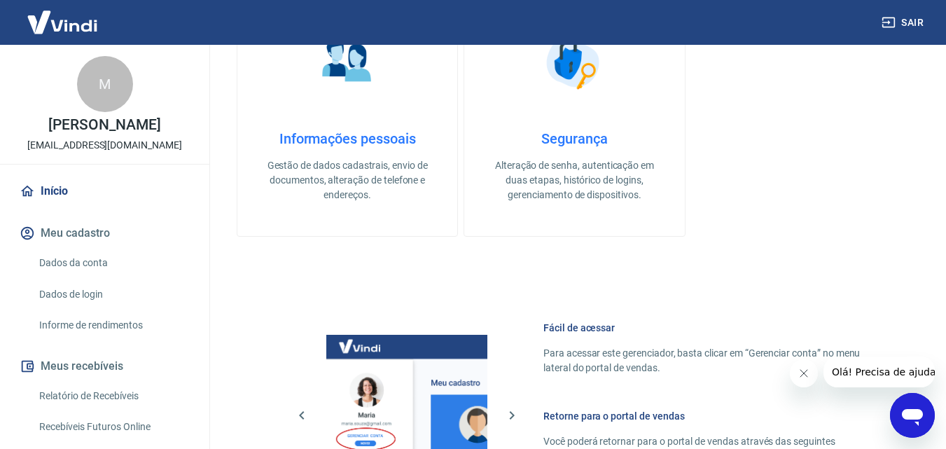
click at [906, 25] on button "Sair" at bounding box center [903, 23] width 50 height 26
